Goal: Browse casually: Explore the website without a specific task or goal

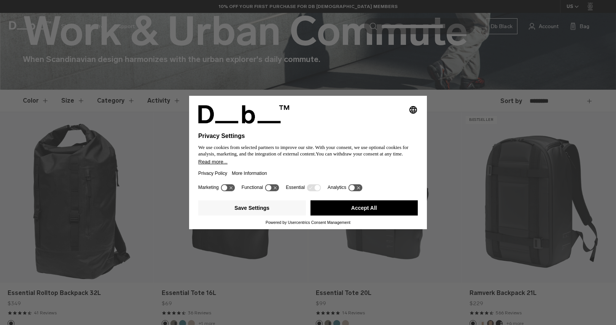
click at [355, 213] on button "Accept All" at bounding box center [364, 207] width 108 height 15
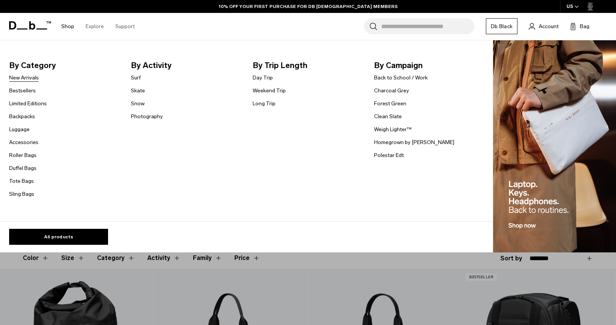
click at [20, 76] on link "New Arrivals" at bounding box center [24, 78] width 30 height 8
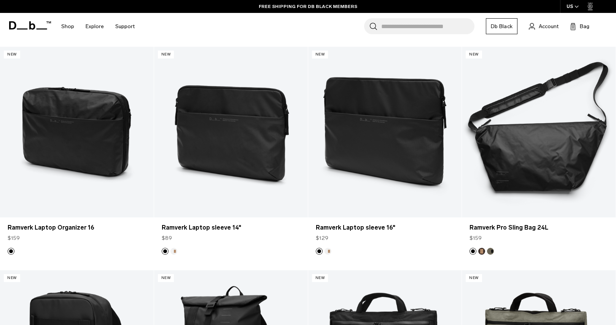
scroll to position [2059, 0]
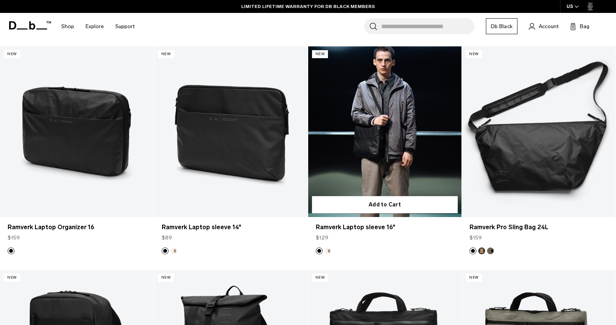
click at [384, 116] on link "Ramverk Laptop sleeve 16" at bounding box center [385, 131] width 154 height 171
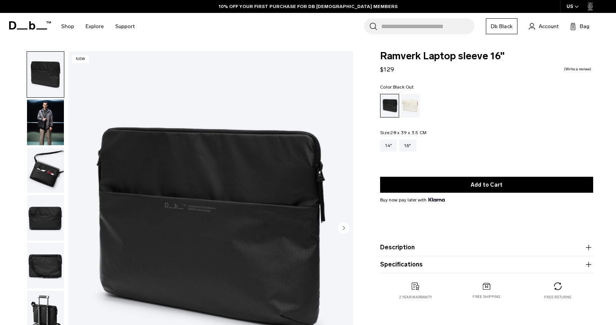
click at [54, 167] on img "button" at bounding box center [45, 171] width 37 height 46
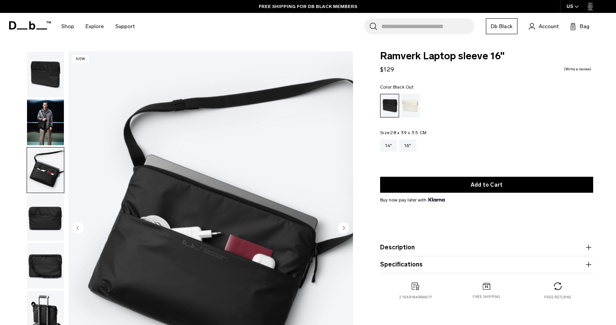
click at [49, 214] on img "button" at bounding box center [45, 218] width 37 height 46
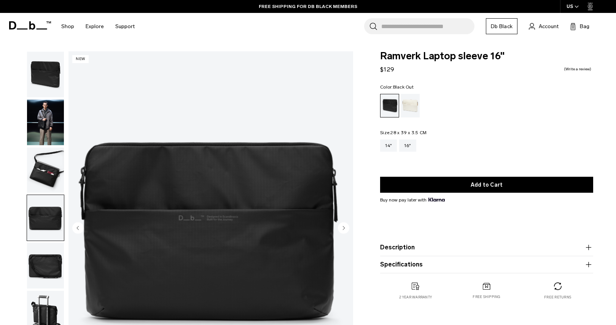
click at [46, 263] on img "button" at bounding box center [45, 266] width 37 height 46
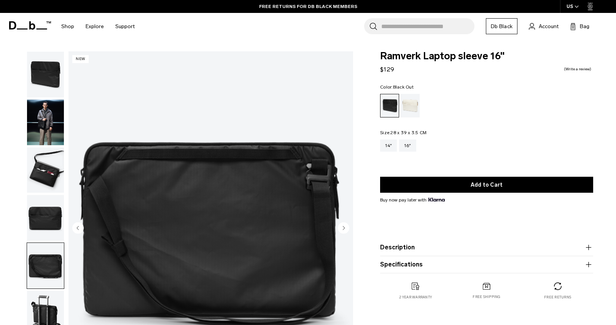
click at [44, 121] on img "button" at bounding box center [45, 123] width 37 height 46
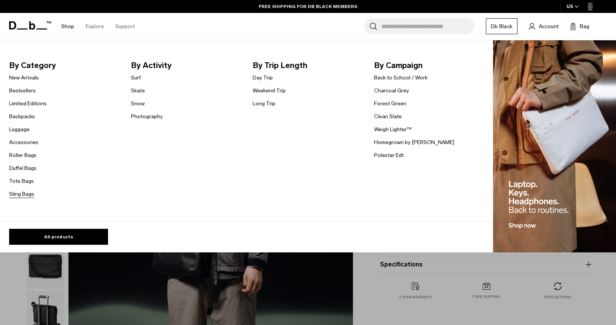
click at [25, 191] on link "Sling Bags" at bounding box center [21, 194] width 25 height 8
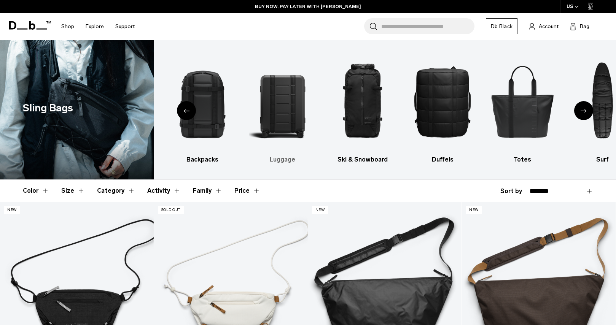
click at [284, 92] on img "3 / 10" at bounding box center [282, 101] width 67 height 100
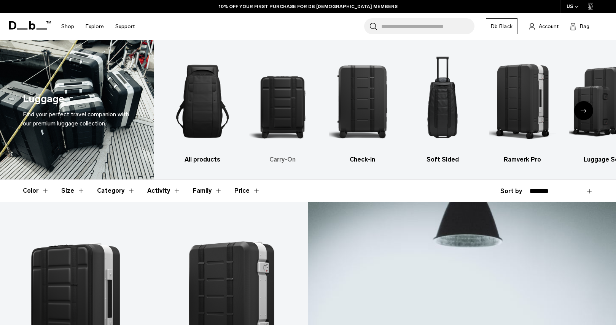
click at [282, 94] on img "2 / 6" at bounding box center [282, 101] width 67 height 100
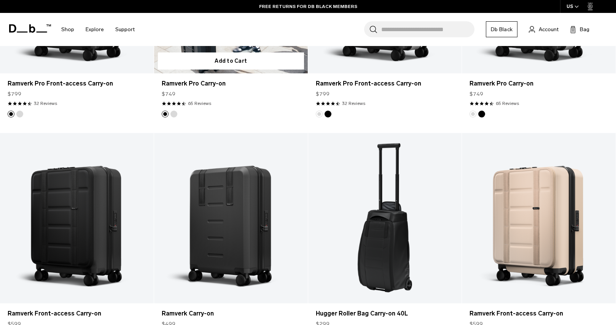
scroll to position [308, 0]
